Goal: Information Seeking & Learning: Understand process/instructions

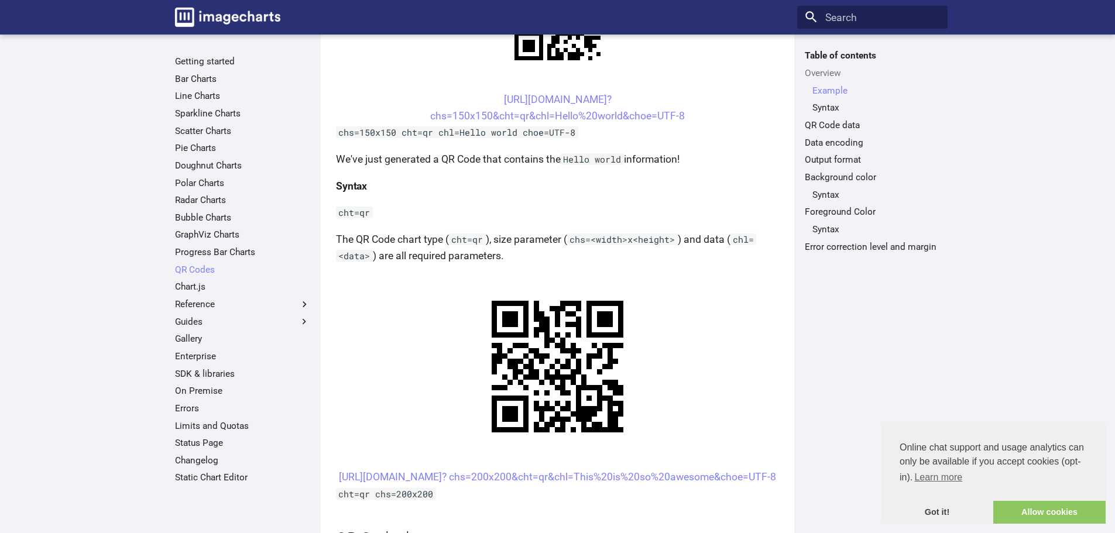
scroll to position [366, 0]
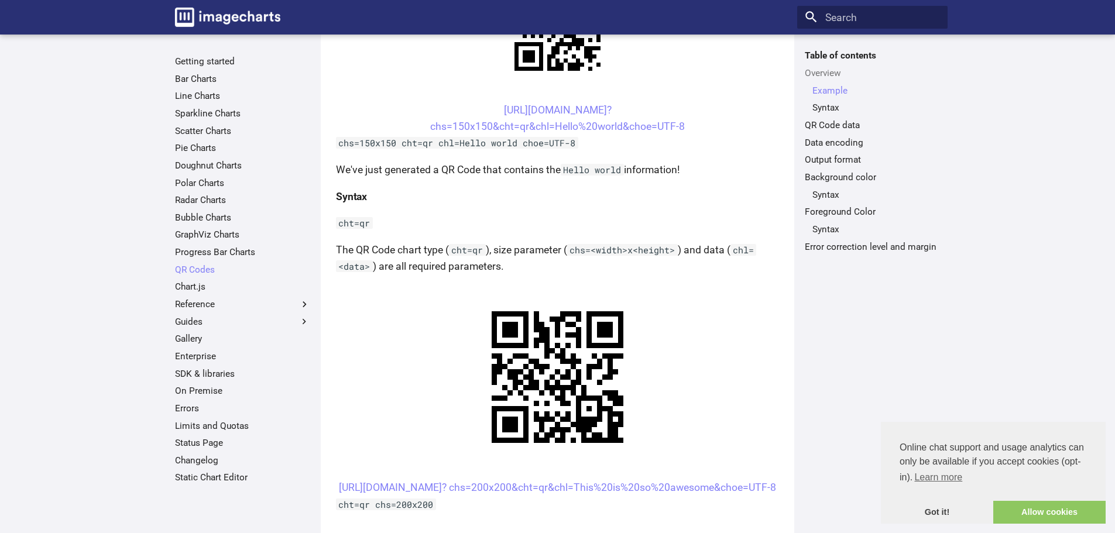
drag, startPoint x: 479, startPoint y: 209, endPoint x: 721, endPoint y: 226, distance: 243.4
click at [721, 479] on center "[URL][DOMAIN_NAME]? chs=200x200&cht=qr&chl=This%20is%20so%20awesome&choe=UTF-8" at bounding box center [557, 487] width 443 height 16
copy link "[URL][DOMAIN_NAME]? chs=200x200&cht=qr&chl=This%20is%20so%20awesome&choe=UTF-8"
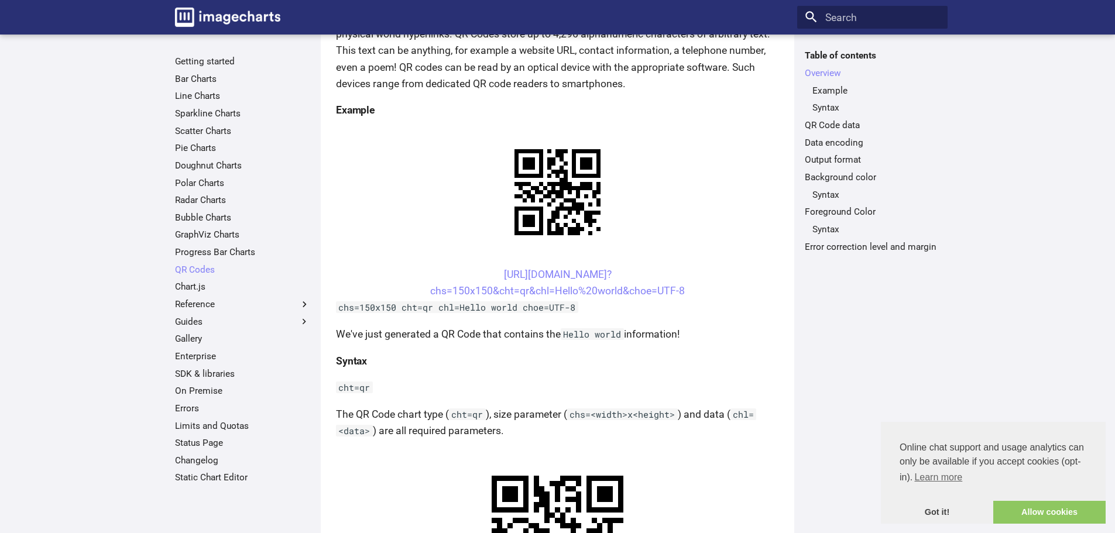
scroll to position [190, 0]
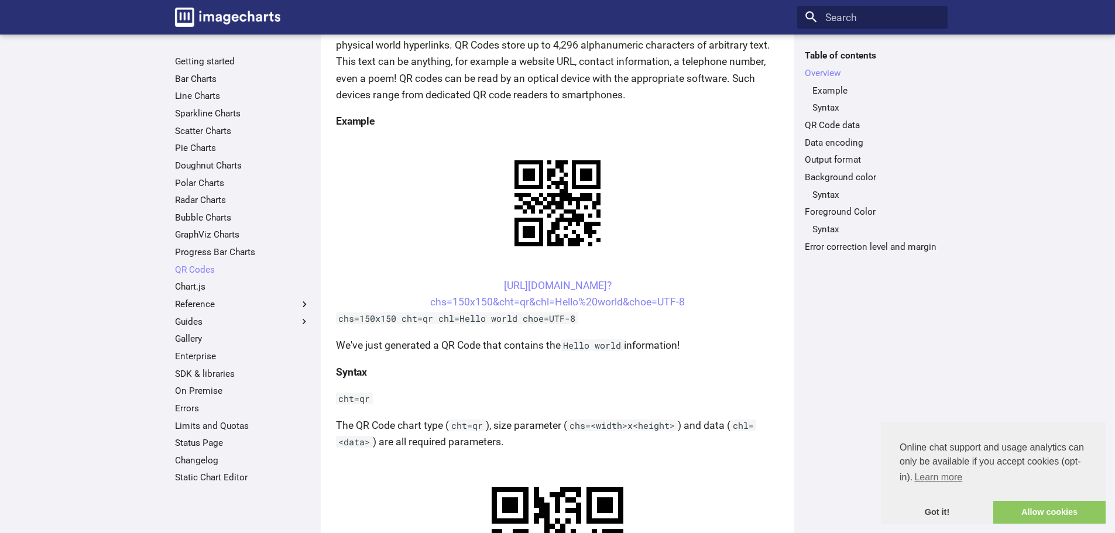
drag, startPoint x: 476, startPoint y: 383, endPoint x: 419, endPoint y: 399, distance: 58.9
click at [757, 337] on p "We've just generated a QR Code that contains the Hello world information!" at bounding box center [557, 345] width 443 height 16
